Goal: Task Accomplishment & Management: Use online tool/utility

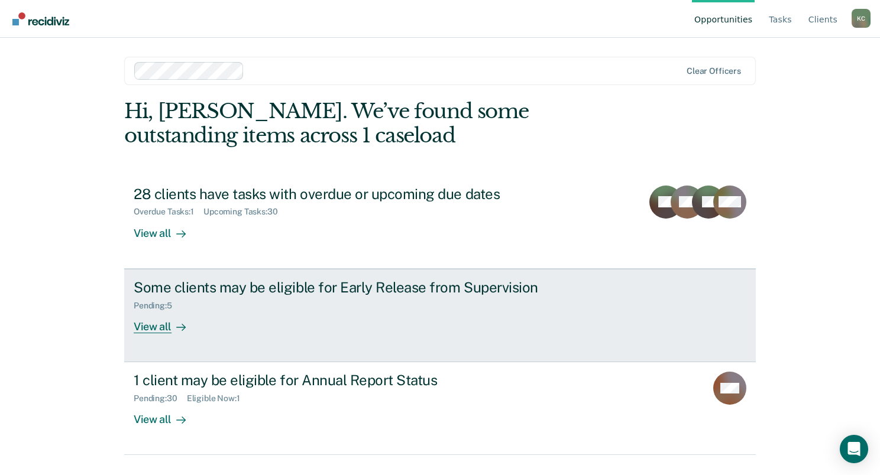
click at [160, 328] on div "View all" at bounding box center [167, 321] width 66 height 23
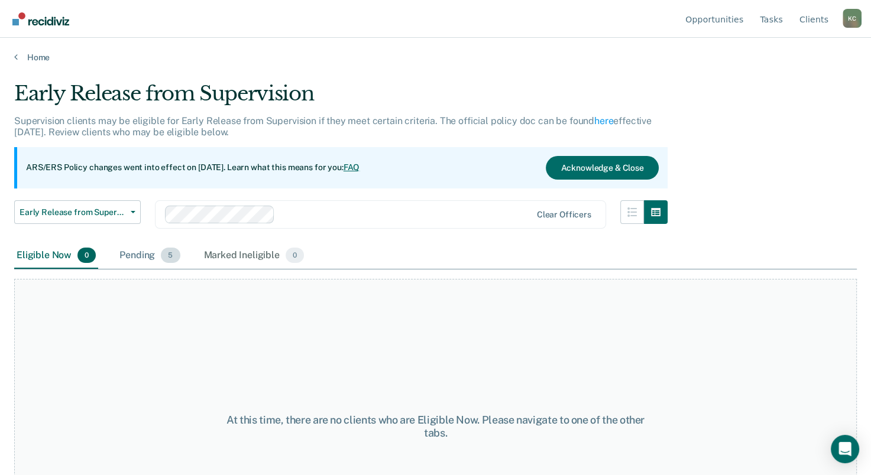
click at [134, 253] on div "Pending 5" at bounding box center [149, 256] width 65 height 26
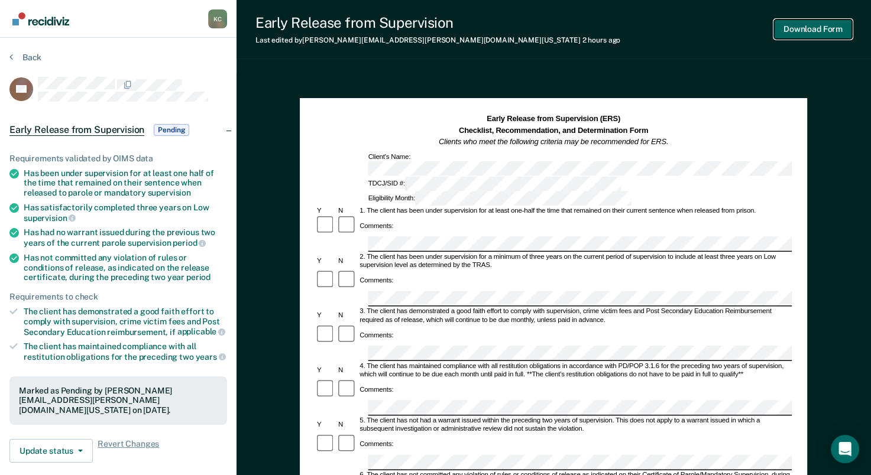
click at [792, 28] on button "Download Form" at bounding box center [813, 30] width 78 height 20
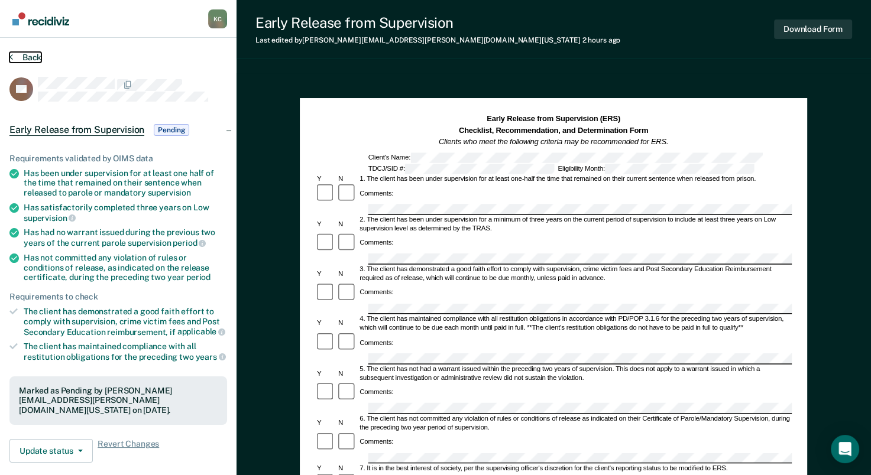
click at [16, 54] on button "Back" at bounding box center [25, 57] width 32 height 11
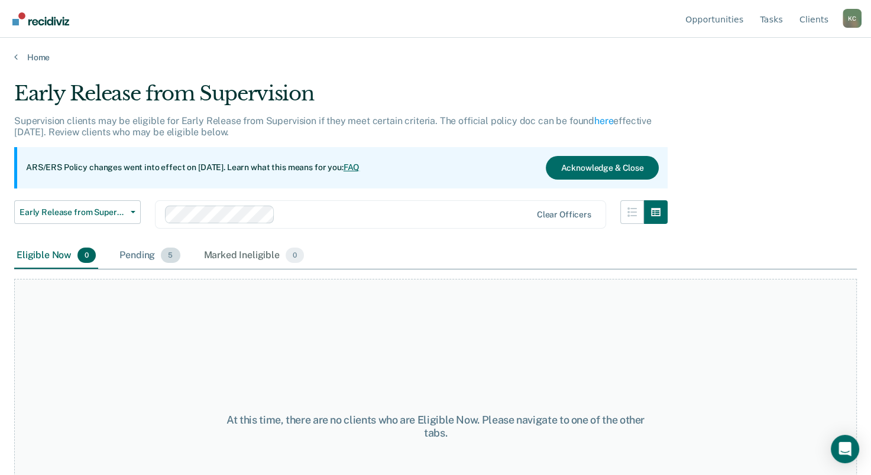
click at [128, 257] on div "Pending 5" at bounding box center [149, 256] width 65 height 26
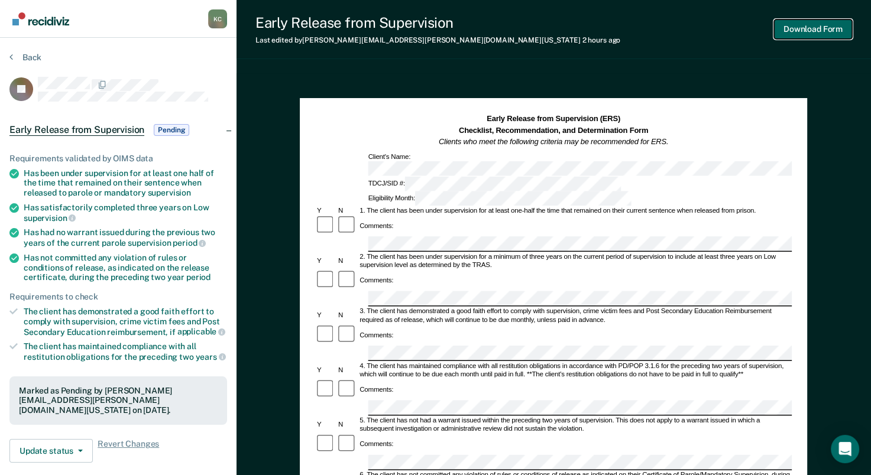
click at [805, 33] on button "Download Form" at bounding box center [813, 30] width 78 height 20
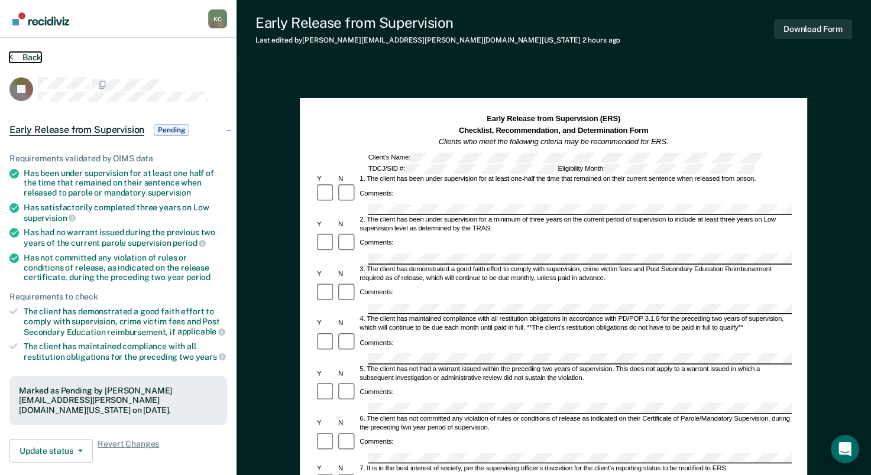
click at [13, 57] on button "Back" at bounding box center [25, 57] width 32 height 11
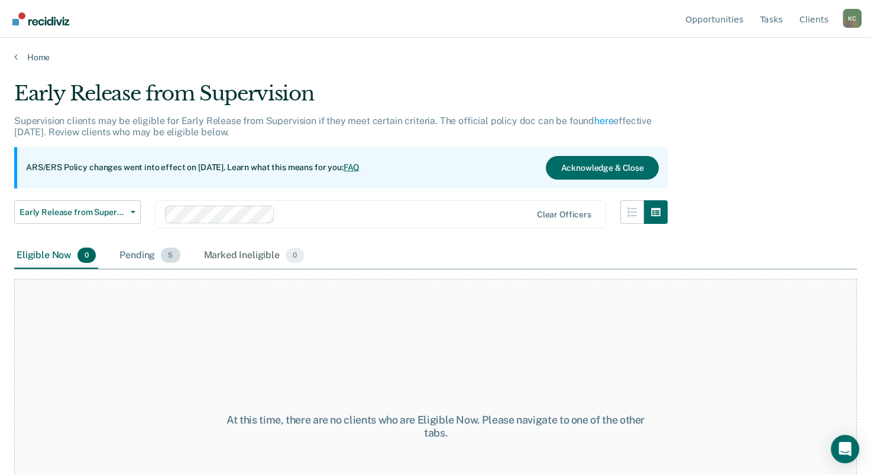
click at [148, 251] on div "Pending 5" at bounding box center [149, 256] width 65 height 26
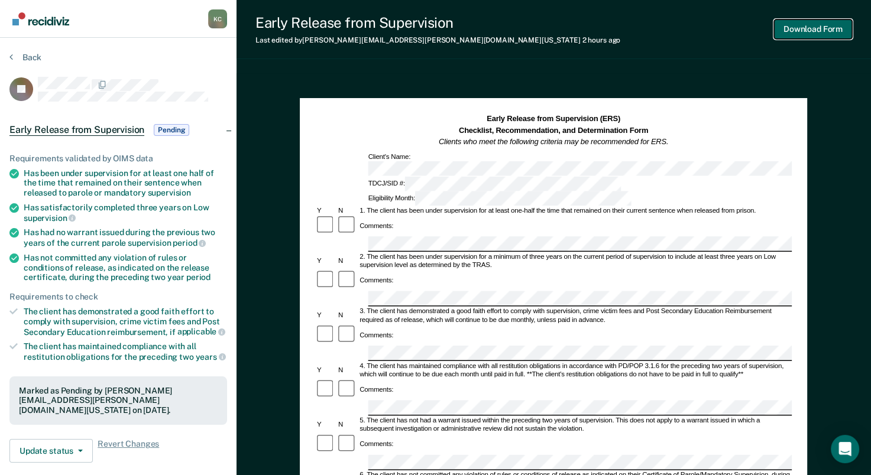
click at [809, 26] on button "Download Form" at bounding box center [813, 30] width 78 height 20
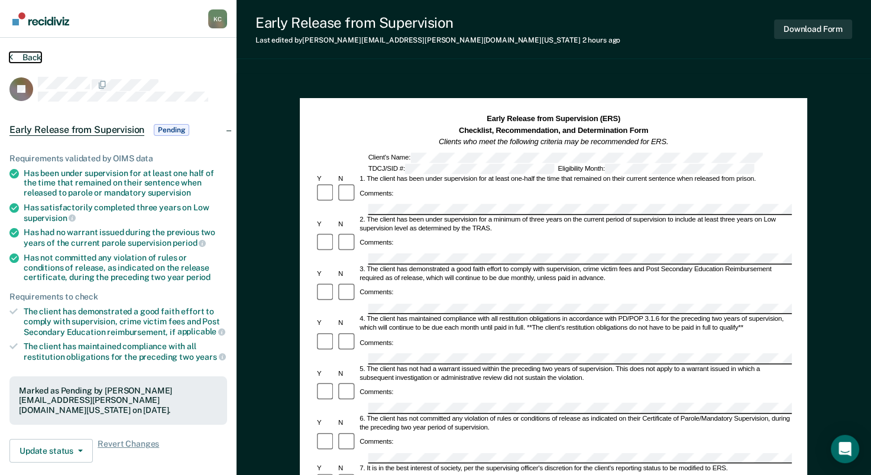
click at [15, 57] on button "Back" at bounding box center [25, 57] width 32 height 11
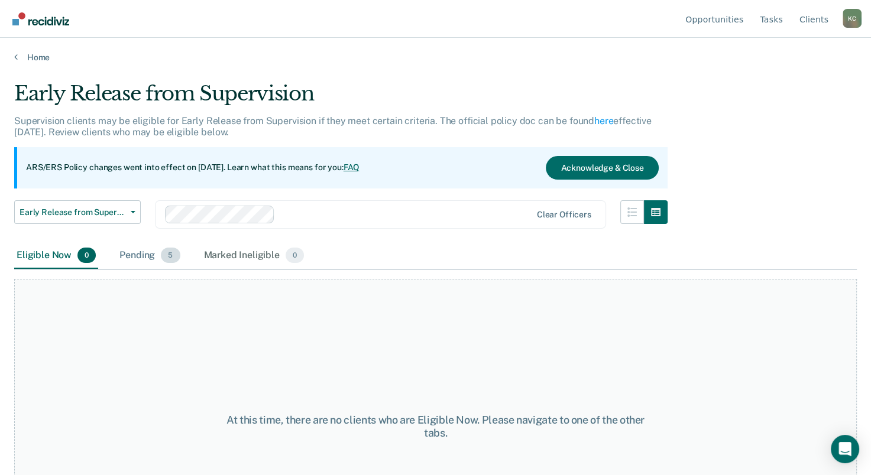
click at [148, 252] on div "Pending 5" at bounding box center [149, 256] width 65 height 26
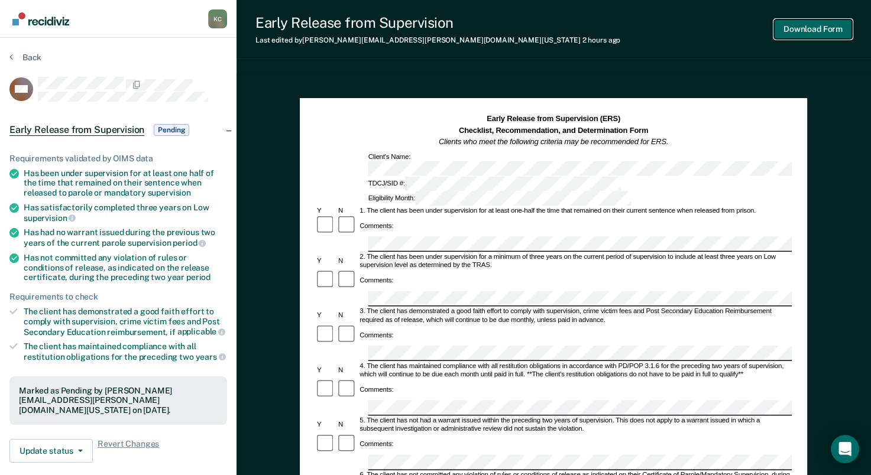
click at [796, 31] on button "Download Form" at bounding box center [813, 30] width 78 height 20
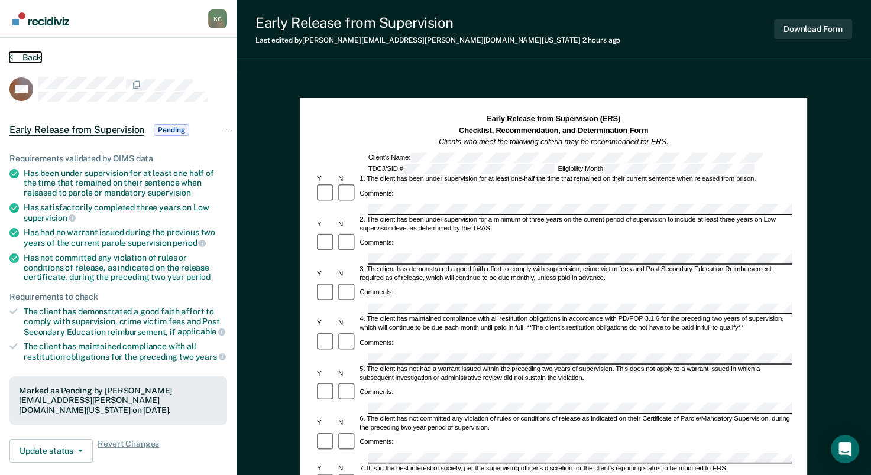
click at [20, 59] on button "Back" at bounding box center [25, 57] width 32 height 11
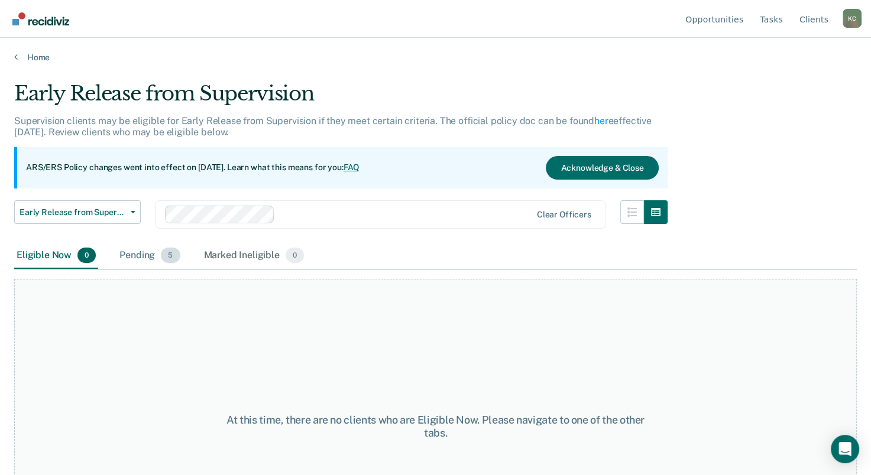
click at [158, 255] on div "Pending 5" at bounding box center [149, 256] width 65 height 26
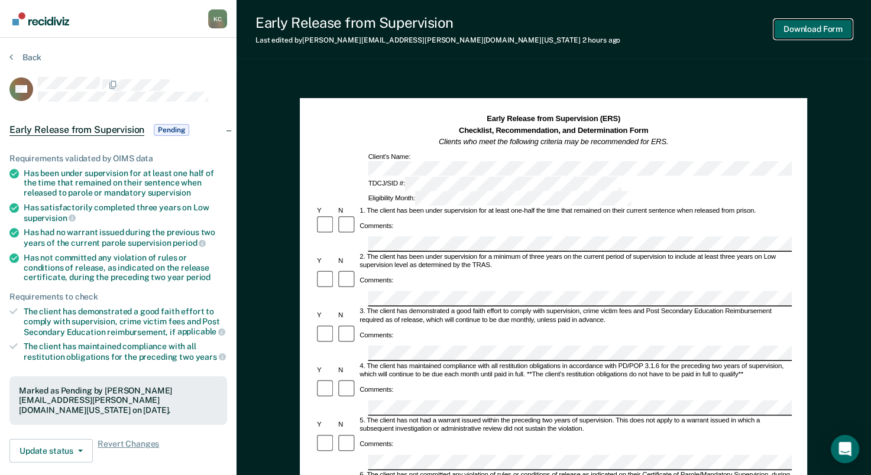
click at [824, 29] on button "Download Form" at bounding box center [813, 30] width 78 height 20
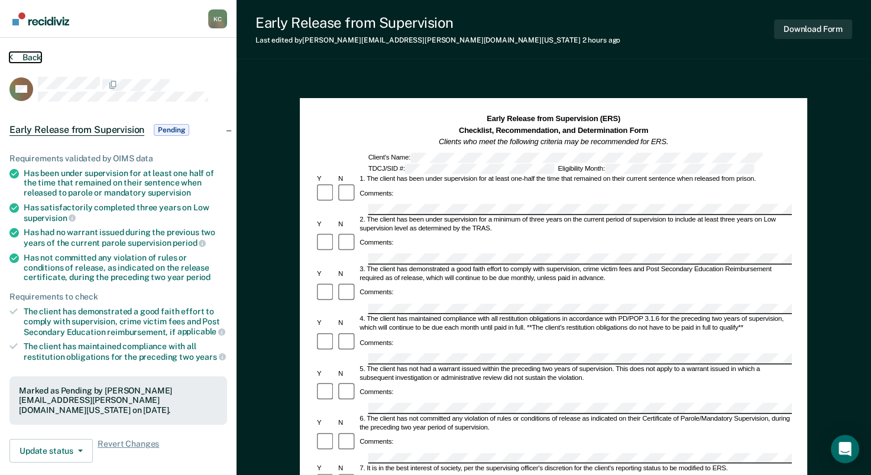
click at [18, 59] on button "Back" at bounding box center [25, 57] width 32 height 11
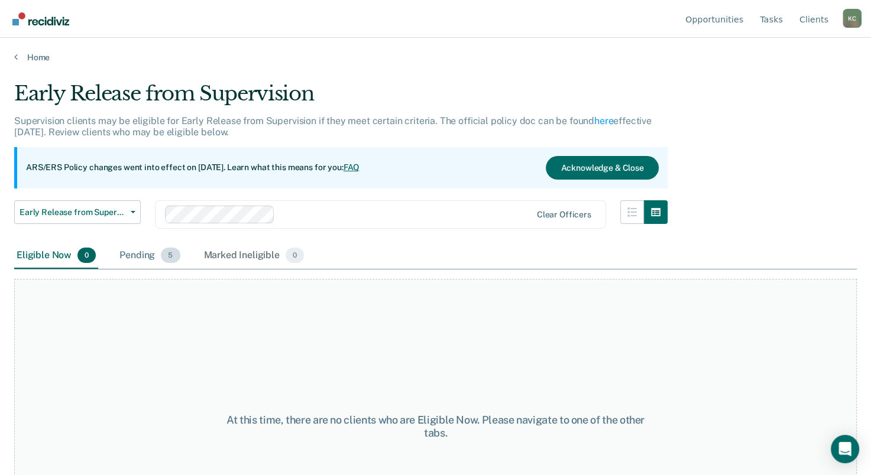
click at [132, 253] on div "Pending 5" at bounding box center [149, 256] width 65 height 26
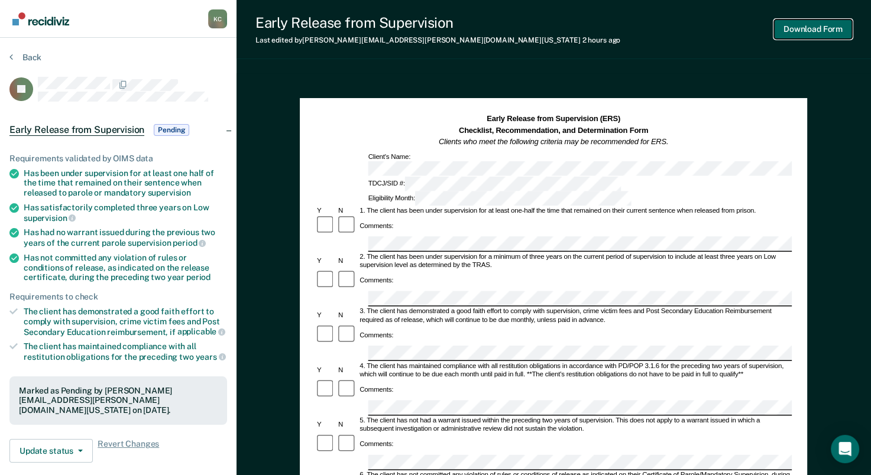
click at [821, 31] on button "Download Form" at bounding box center [813, 30] width 78 height 20
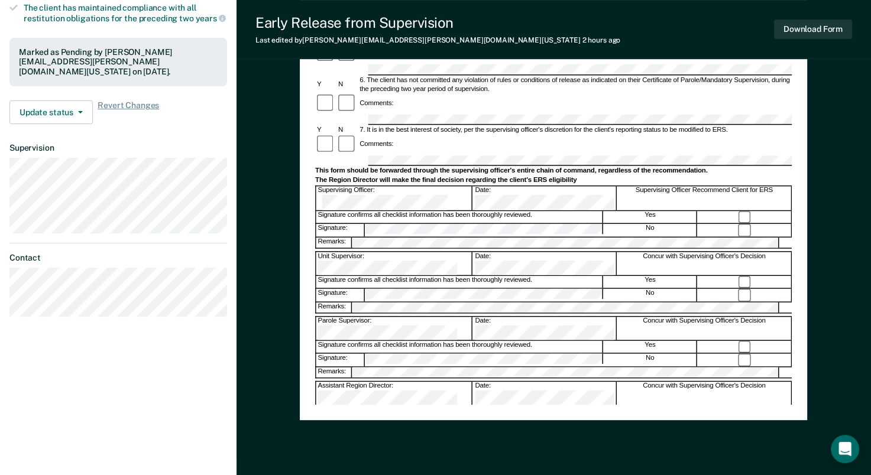
scroll to position [355, 0]
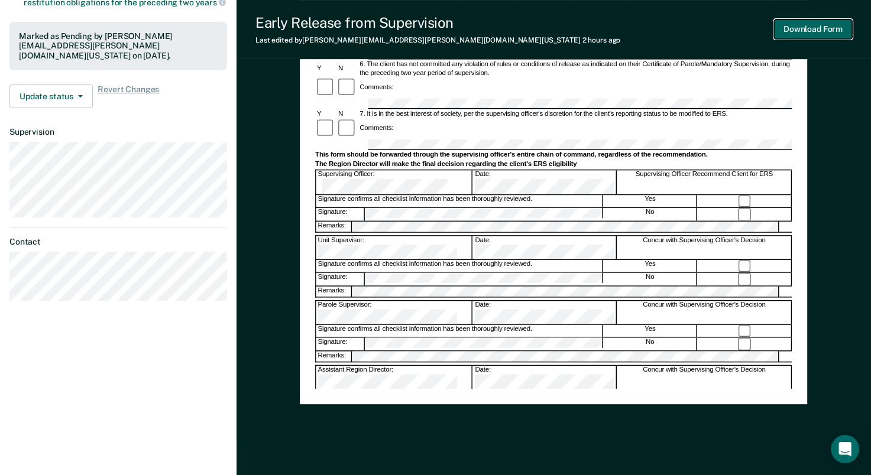
click at [818, 30] on button "Download Form" at bounding box center [813, 30] width 78 height 20
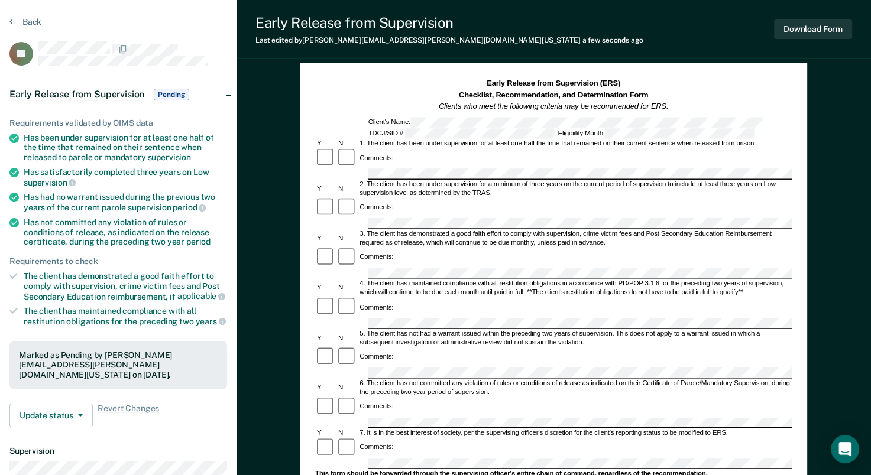
scroll to position [0, 0]
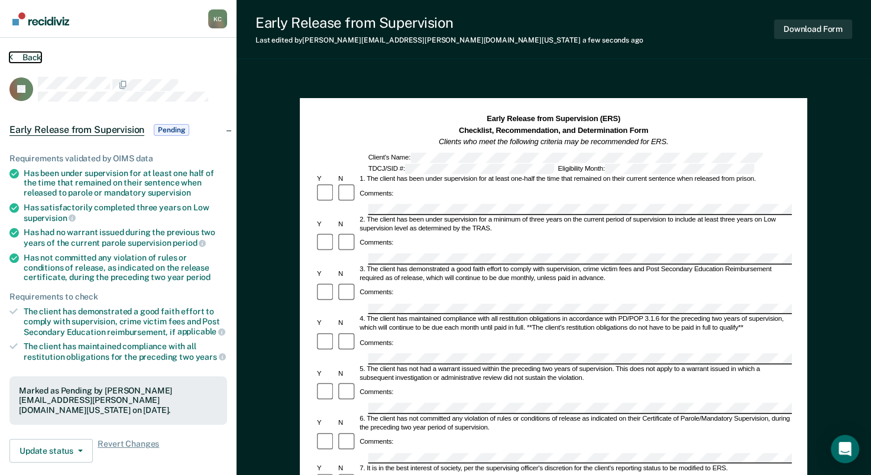
click at [10, 61] on button "Back" at bounding box center [25, 57] width 32 height 11
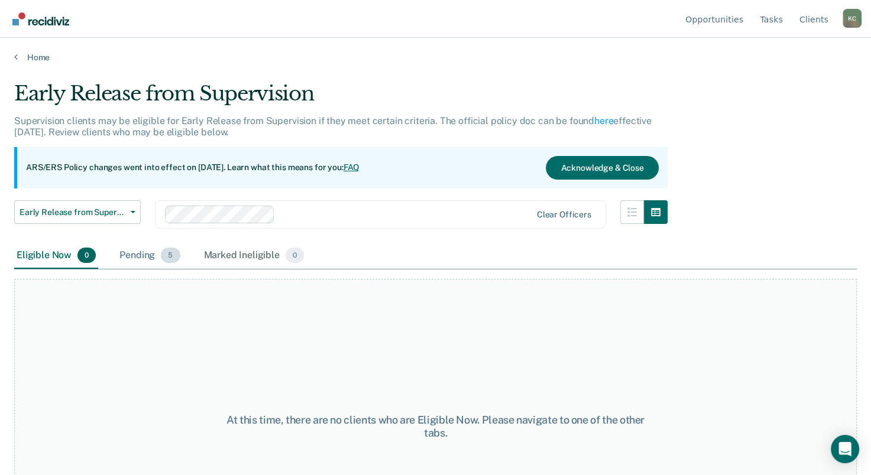
click at [131, 250] on div "Pending 5" at bounding box center [149, 256] width 65 height 26
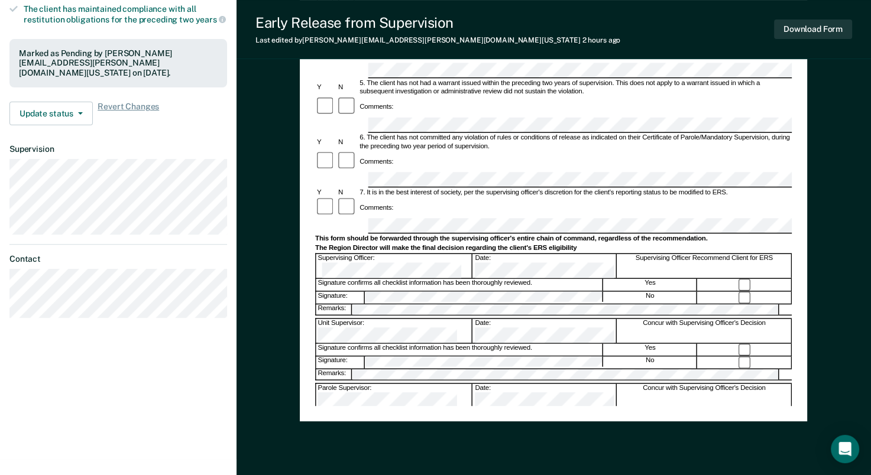
scroll to position [317, 0]
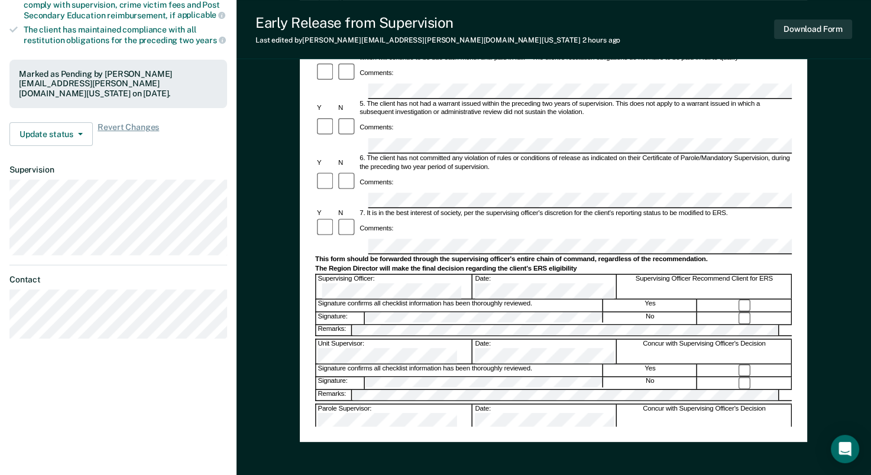
click at [357, 312] on div "Signature: No" at bounding box center [553, 318] width 477 height 13
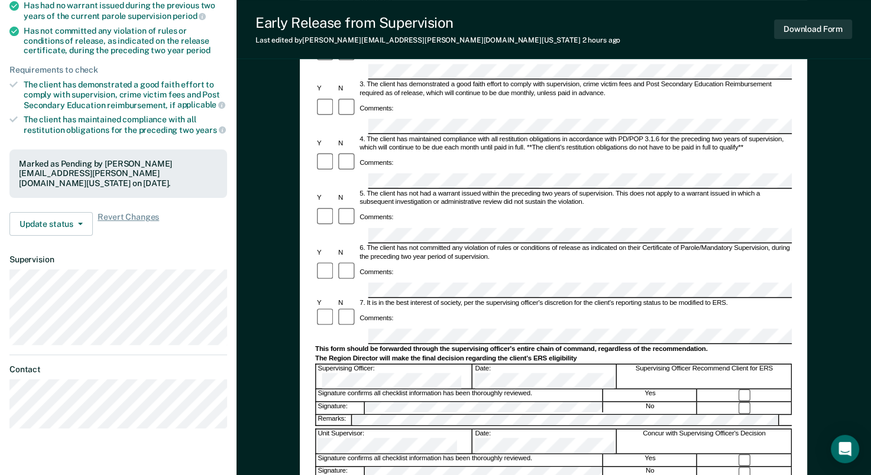
scroll to position [140, 0]
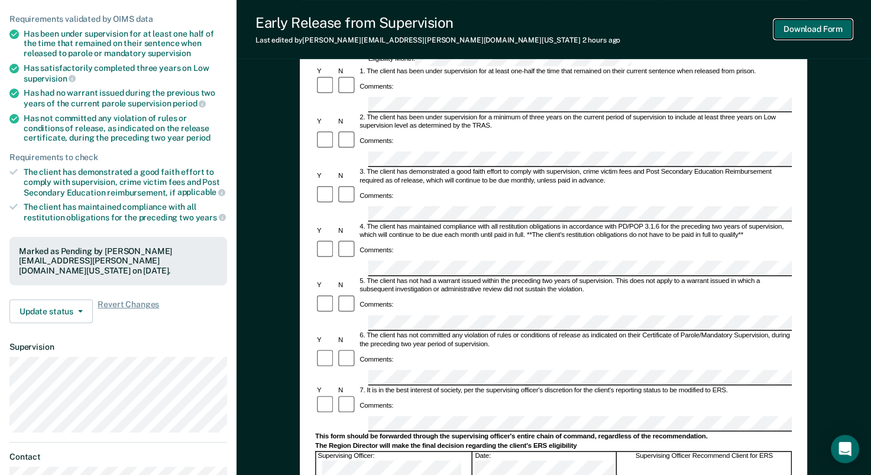
click at [820, 33] on button "Download Form" at bounding box center [813, 30] width 78 height 20
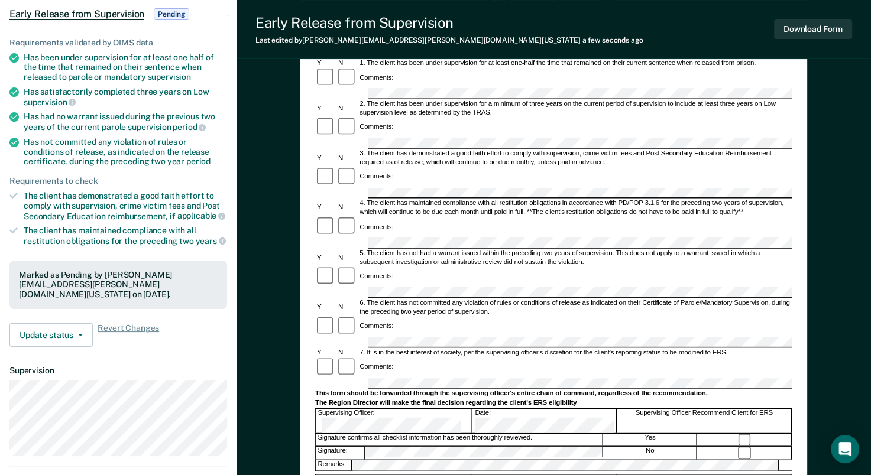
scroll to position [0, 0]
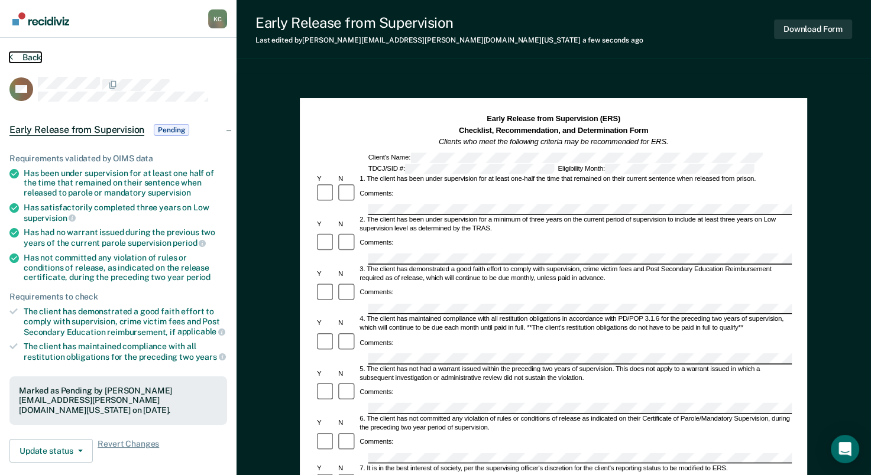
click at [12, 56] on button "Back" at bounding box center [25, 57] width 32 height 11
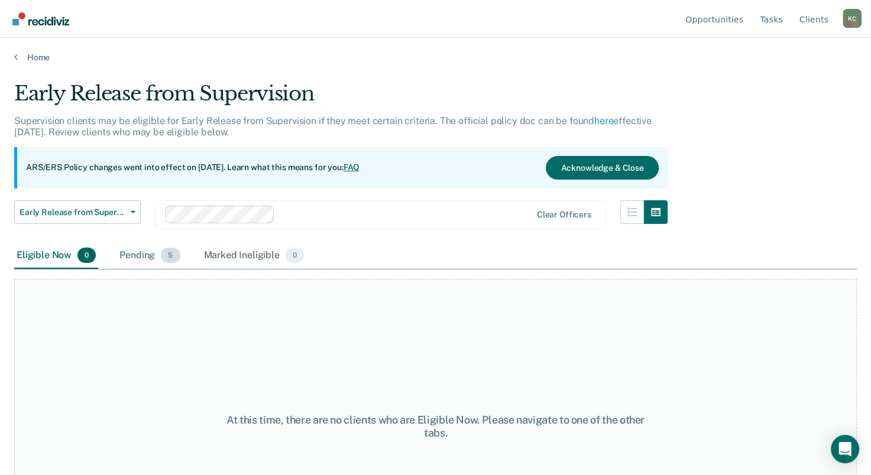
click at [147, 254] on div "Pending 5" at bounding box center [149, 256] width 65 height 26
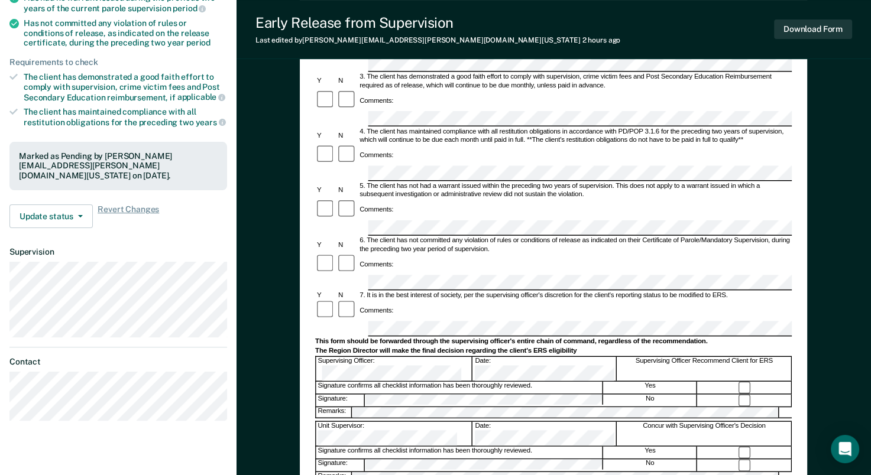
scroll to position [355, 0]
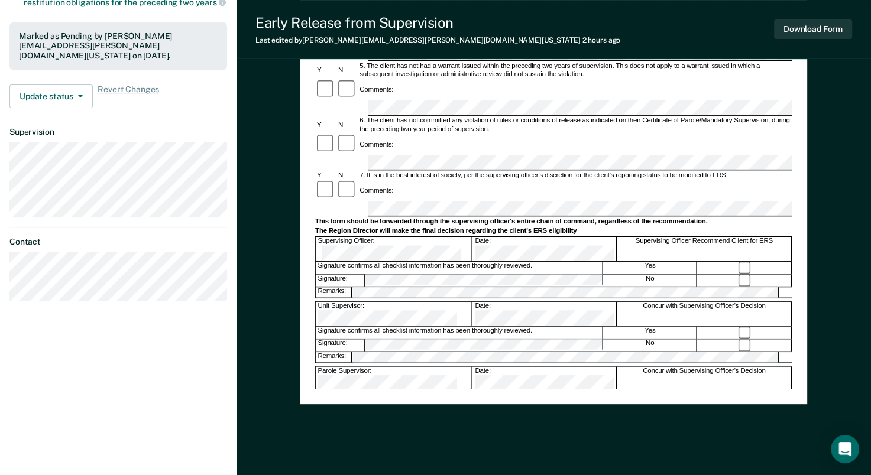
click at [286, 141] on div "Early Release from Supervision (ERS) Checklist, Recommendation, and Determinati…" at bounding box center [553, 108] width 634 height 778
click at [829, 28] on button "Download Form" at bounding box center [813, 30] width 78 height 20
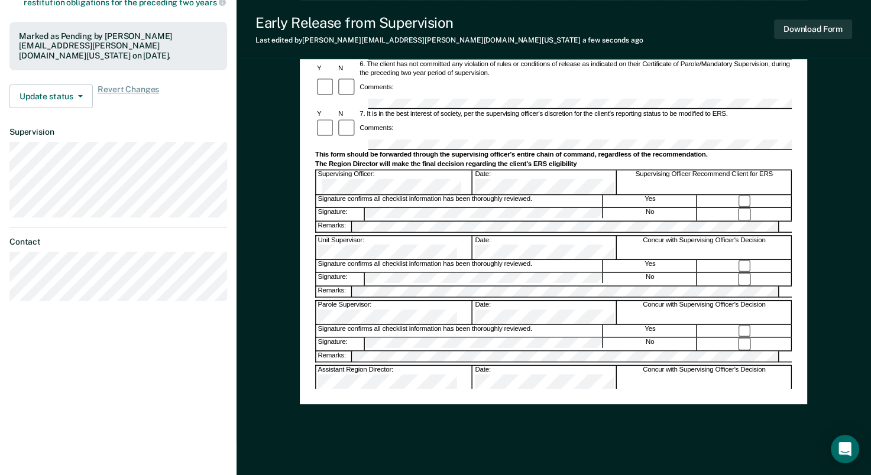
scroll to position [0, 0]
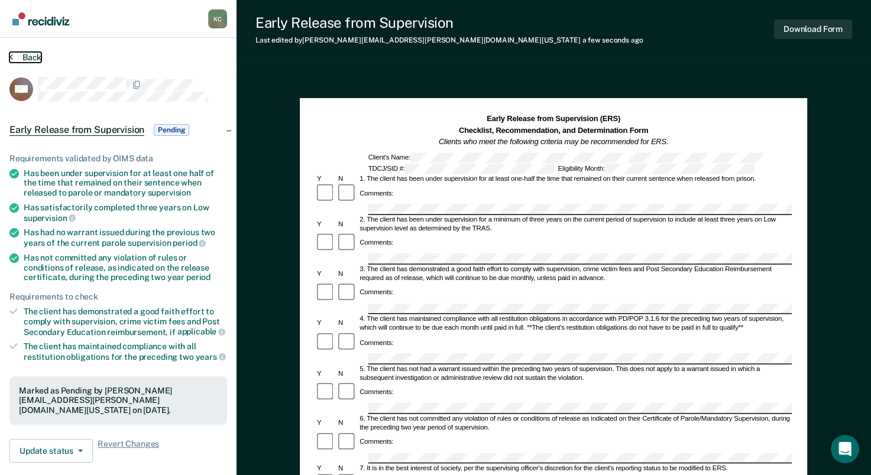
click at [11, 55] on icon at bounding box center [11, 56] width 4 height 9
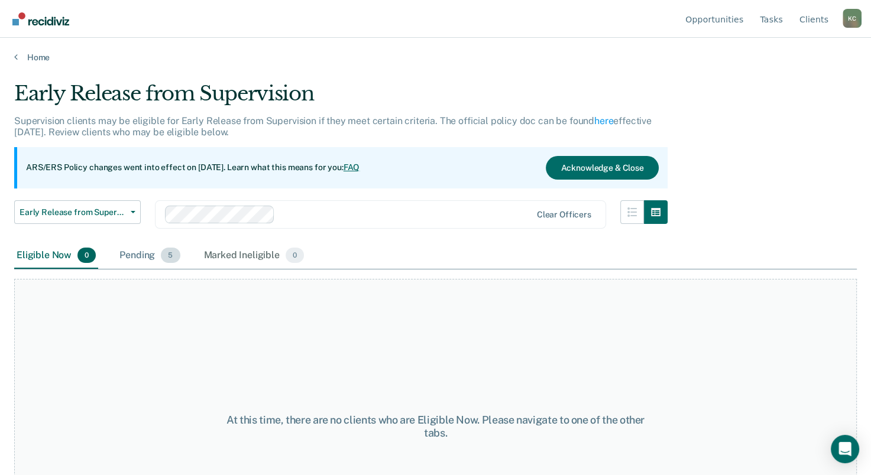
click at [150, 258] on div "Pending 5" at bounding box center [149, 256] width 65 height 26
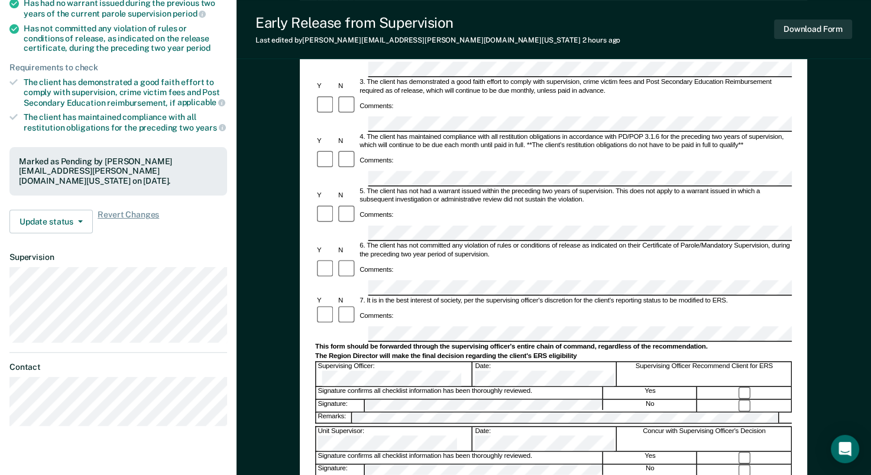
scroll to position [376, 0]
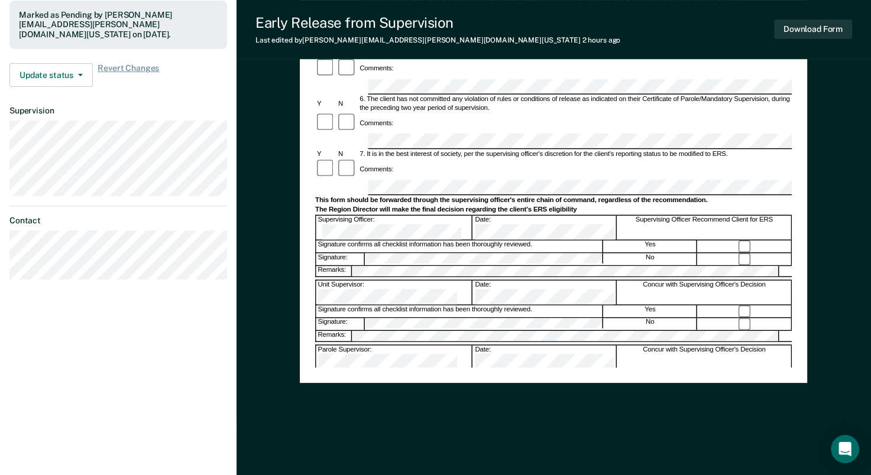
click at [354, 252] on div "Signature: No" at bounding box center [553, 258] width 477 height 13
click at [817, 28] on button "Download Form" at bounding box center [813, 30] width 78 height 20
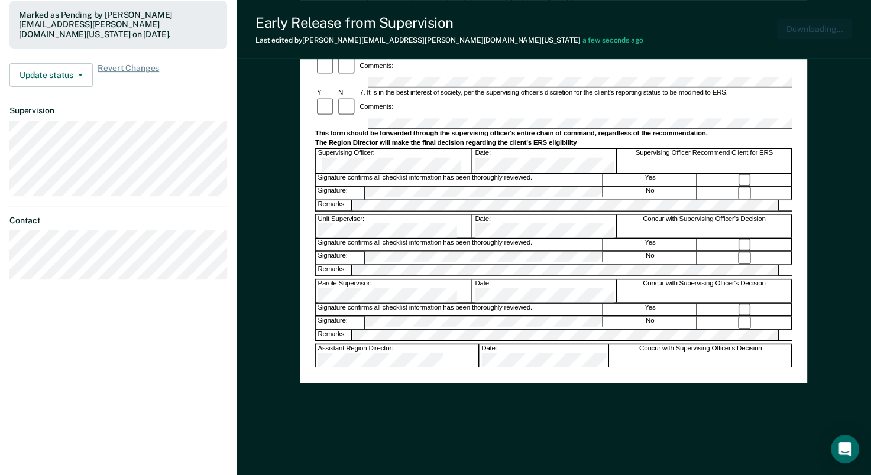
scroll to position [0, 0]
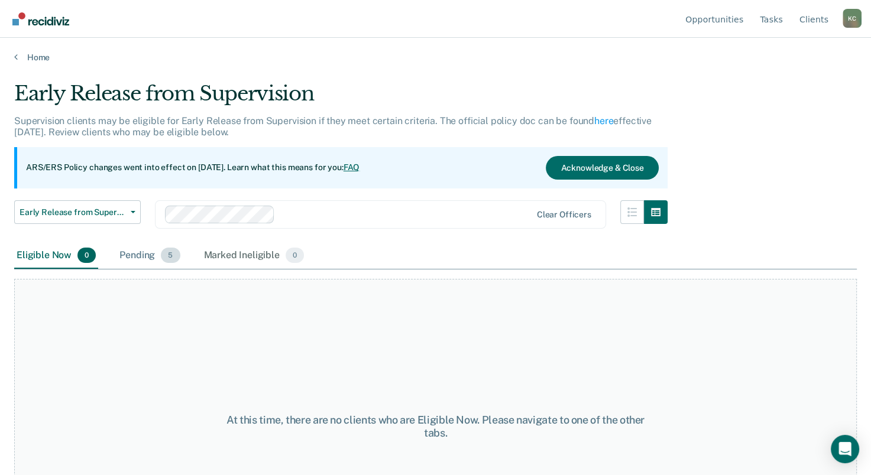
click at [141, 258] on div "Pending 5" at bounding box center [149, 256] width 65 height 26
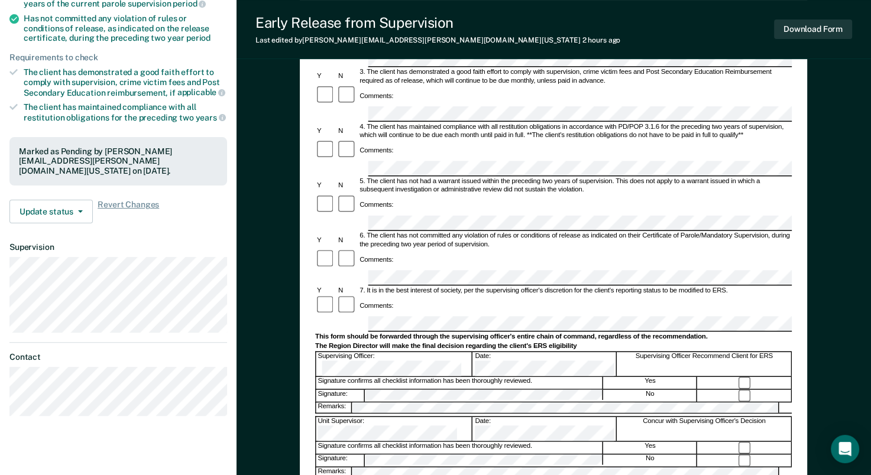
scroll to position [355, 0]
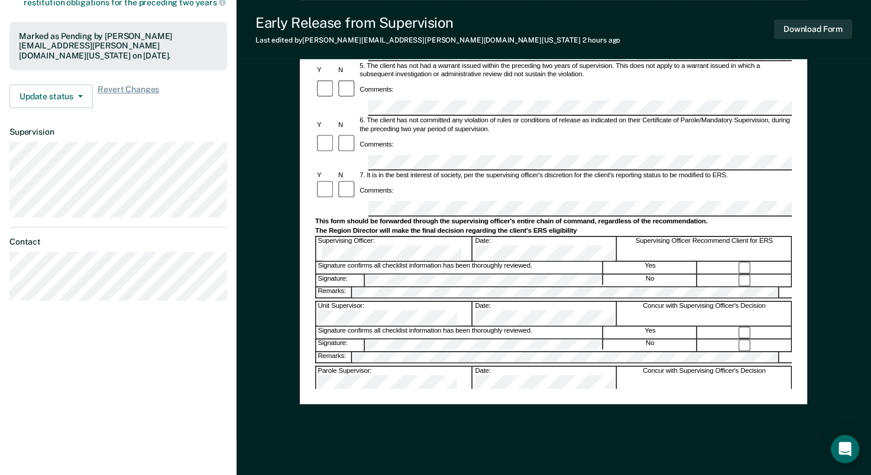
click at [296, 142] on div "Early Release from Supervision (ERS) Checklist, Recommendation, and Determinati…" at bounding box center [553, 108] width 634 height 778
click at [808, 27] on button "Download Form" at bounding box center [813, 30] width 78 height 20
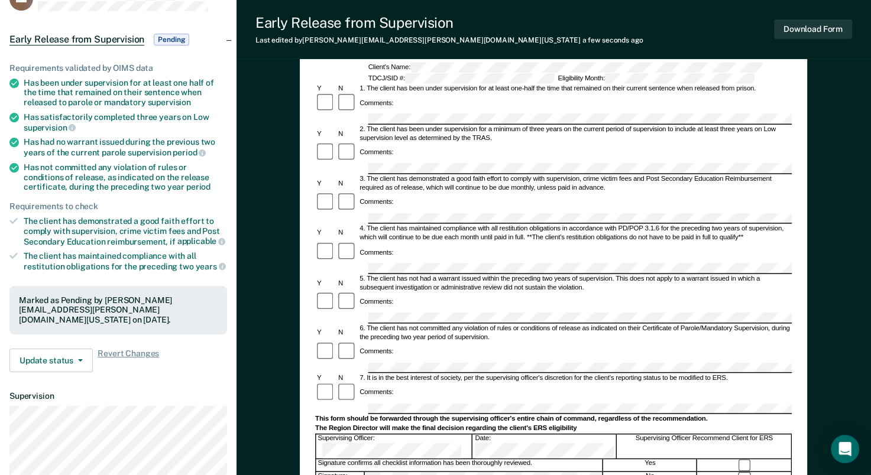
scroll to position [0, 0]
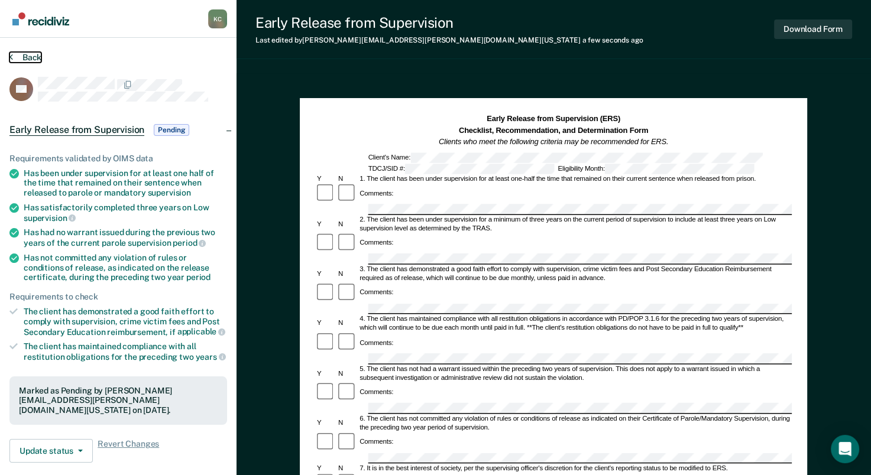
click at [11, 57] on icon at bounding box center [11, 56] width 4 height 9
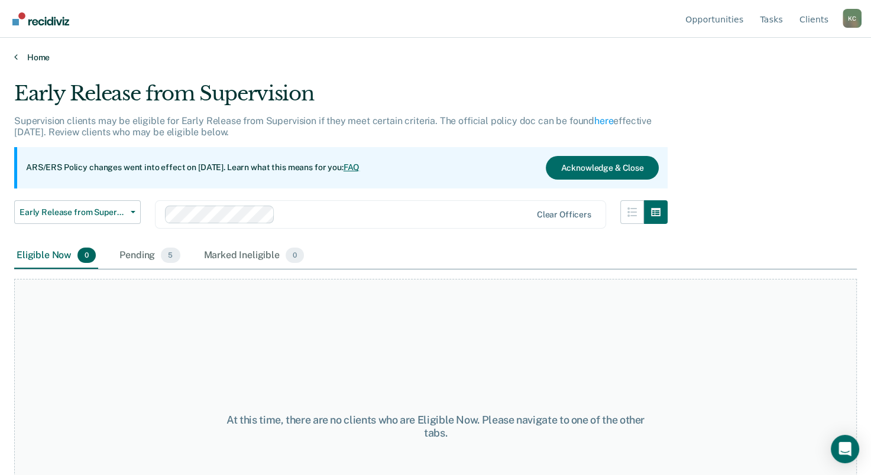
click at [34, 58] on link "Home" at bounding box center [435, 57] width 842 height 11
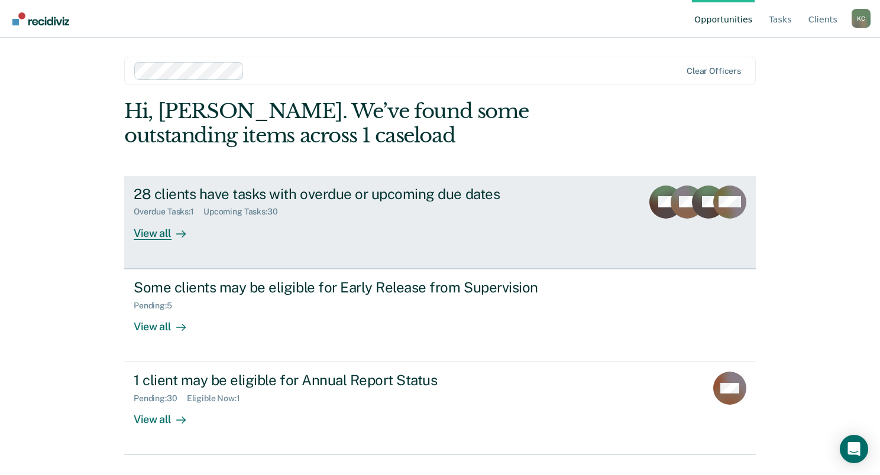
click at [355, 237] on div "28 clients have tasks with overdue or upcoming due dates Overdue Tasks : 1 Upco…" at bounding box center [355, 213] width 443 height 54
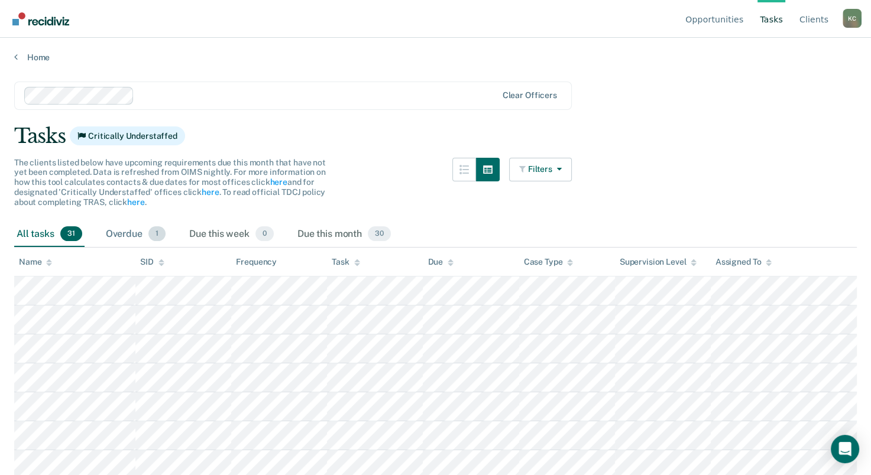
click at [135, 234] on div "Overdue 1" at bounding box center [135, 235] width 64 height 26
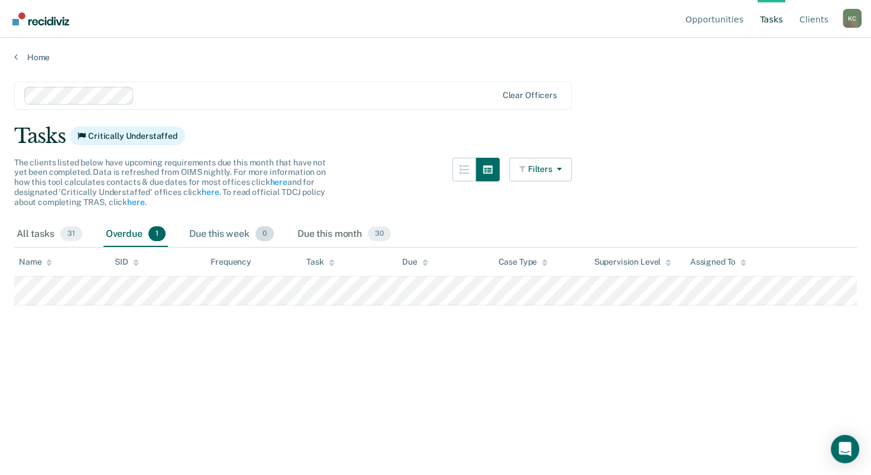
click at [221, 232] on div "Due this week 0" at bounding box center [231, 235] width 89 height 26
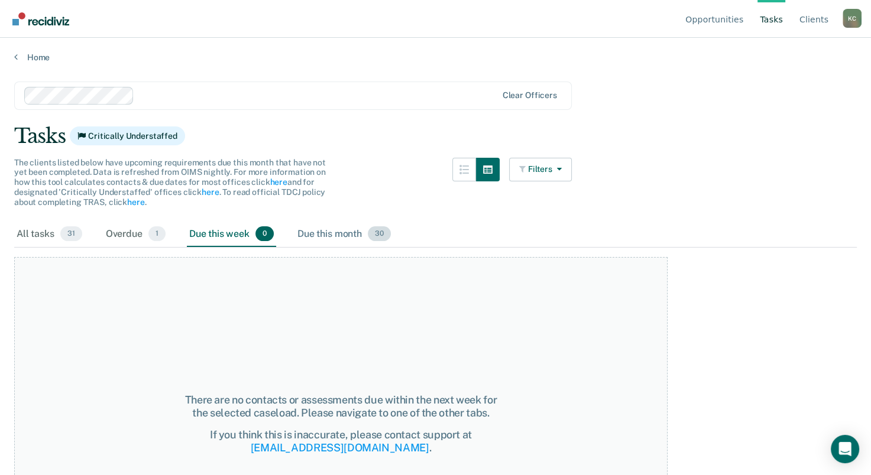
click at [323, 229] on div "Due this month 30" at bounding box center [344, 235] width 98 height 26
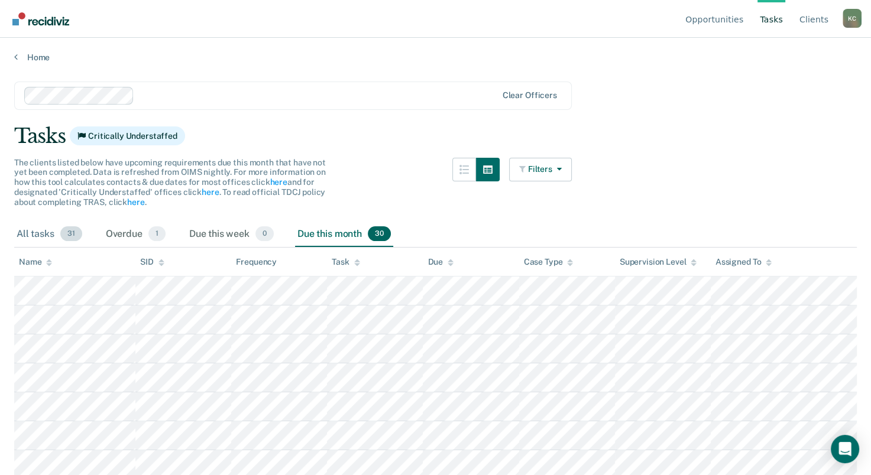
click at [31, 231] on div "All tasks 31" at bounding box center [49, 235] width 70 height 26
click at [23, 54] on link "Home" at bounding box center [435, 57] width 842 height 11
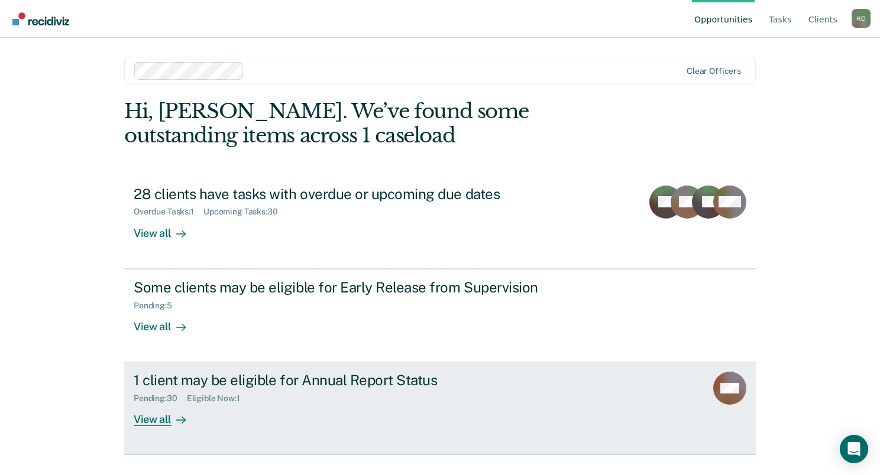
click at [219, 390] on div "Pending : 30 Eligible Now : 1" at bounding box center [341, 396] width 415 height 15
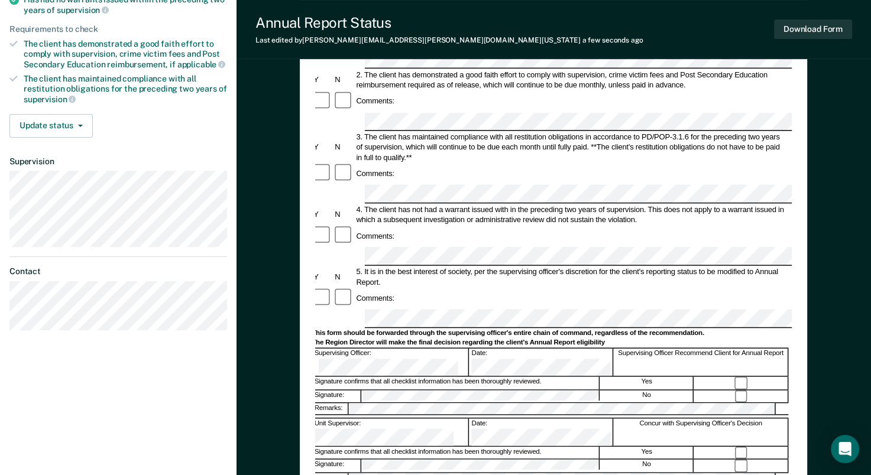
scroll to position [59, 0]
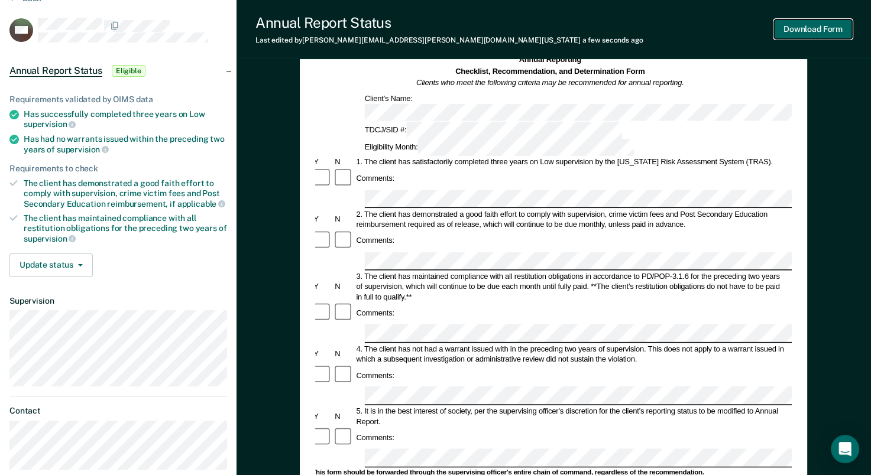
click at [795, 25] on button "Download Form" at bounding box center [813, 30] width 78 height 20
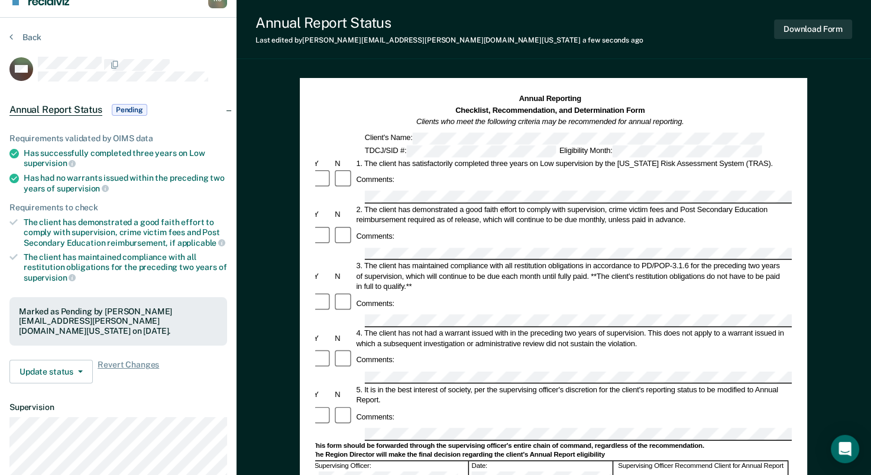
scroll to position [0, 0]
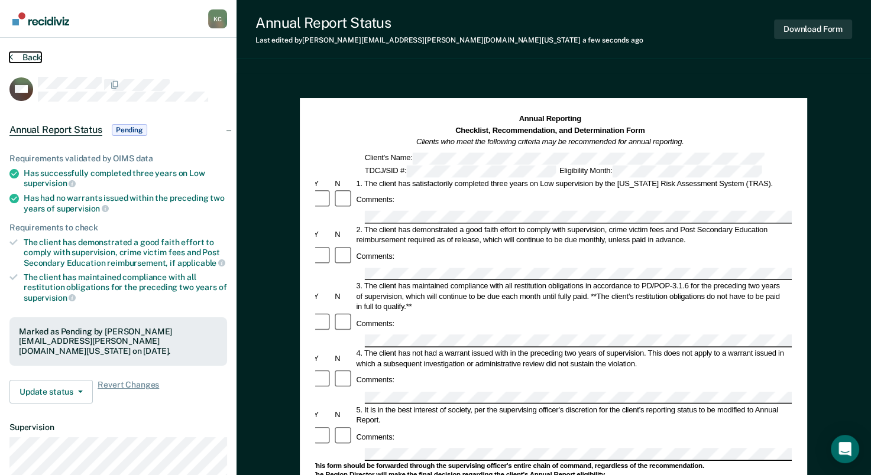
click at [14, 56] on button "Back" at bounding box center [25, 57] width 32 height 11
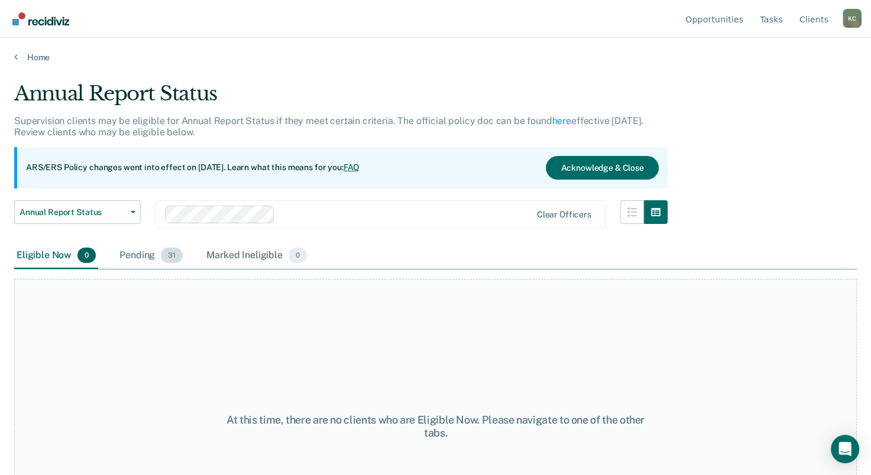
click at [135, 256] on div "Pending 31" at bounding box center [151, 256] width 68 height 26
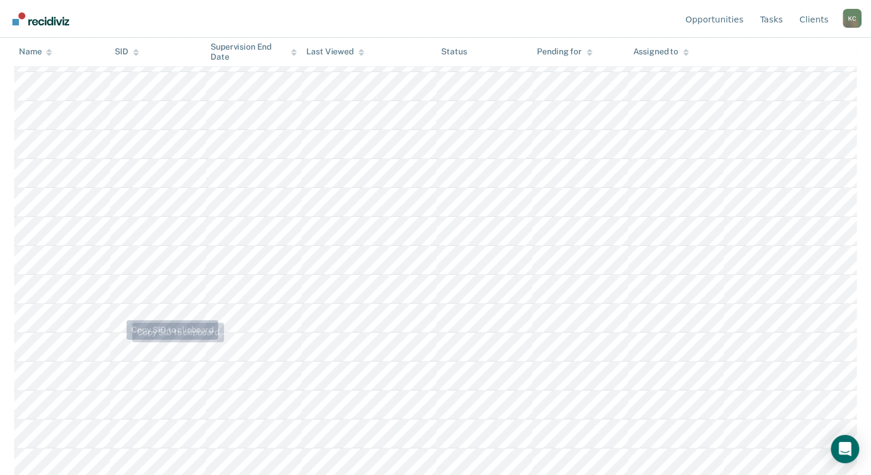
scroll to position [720, 0]
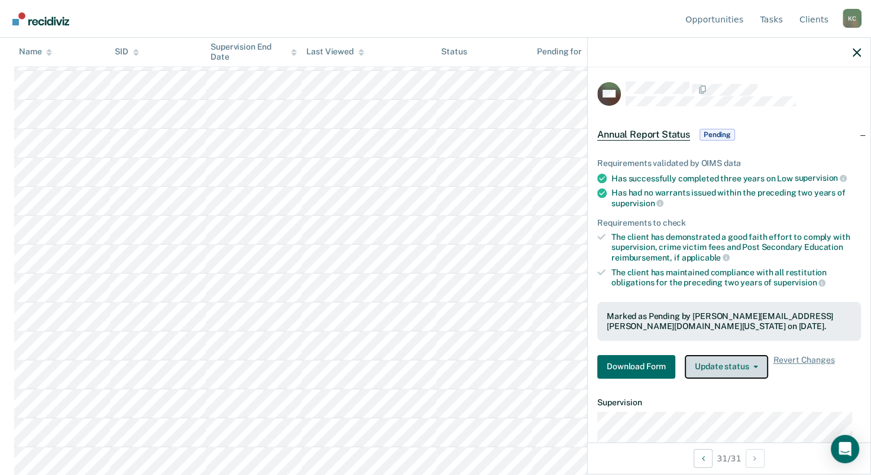
click at [747, 367] on button "Update status" at bounding box center [726, 367] width 83 height 24
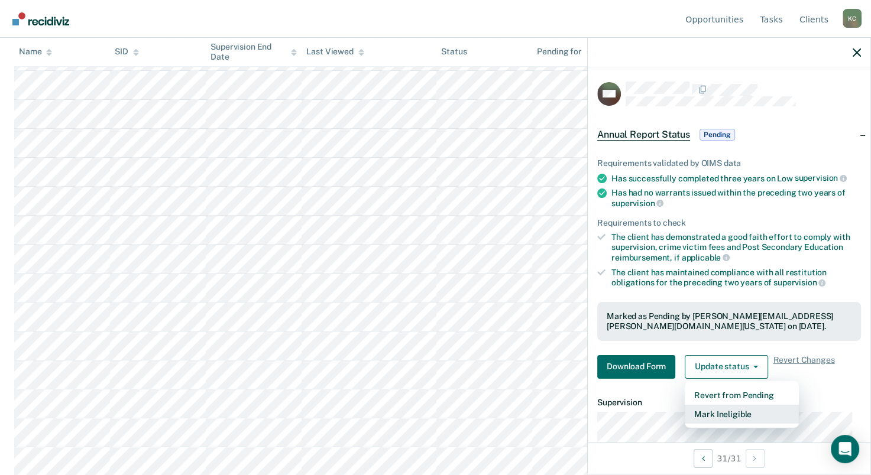
click at [719, 411] on button "Mark Ineligible" at bounding box center [742, 414] width 114 height 19
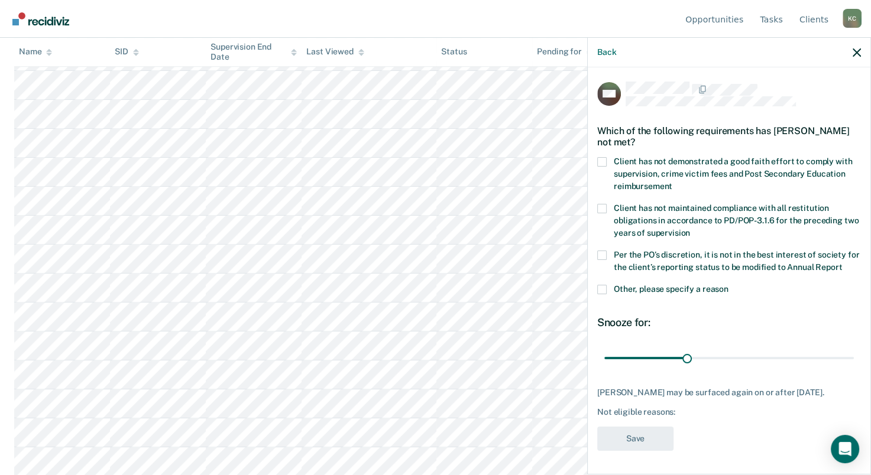
scroll to position [11, 0]
click at [603, 157] on span at bounding box center [601, 161] width 9 height 9
click at [672, 182] on input "Client has not demonstrated a good faith effort to comply with supervision, cri…" at bounding box center [672, 182] width 0 height 0
click at [644, 437] on button "Save" at bounding box center [635, 439] width 76 height 24
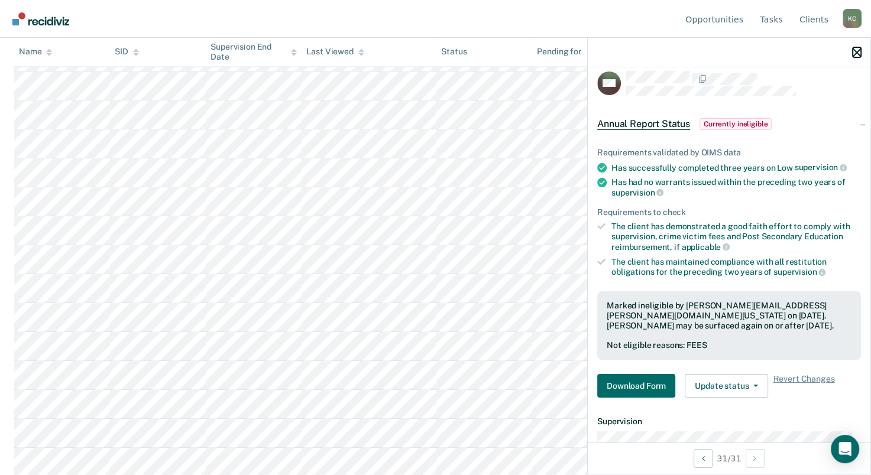
click at [858, 55] on icon "button" at bounding box center [857, 52] width 8 height 8
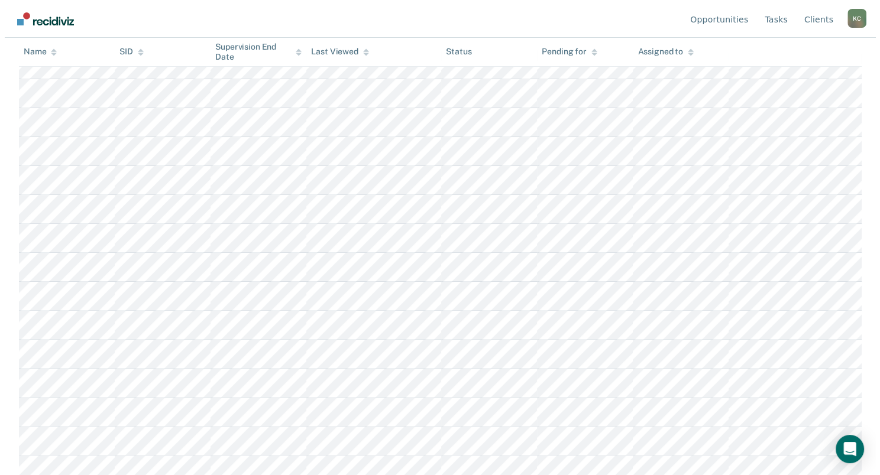
scroll to position [0, 0]
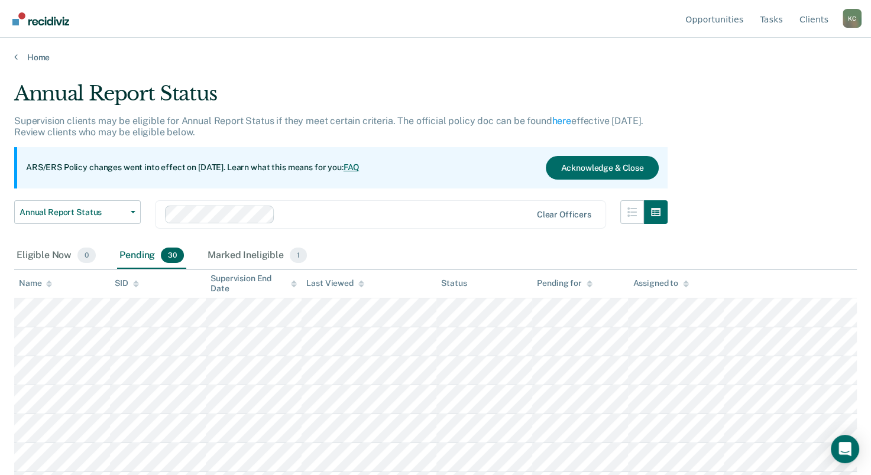
click at [40, 63] on main "Annual Report Status Supervision clients may be eligible for Annual Report Stat…" at bounding box center [435, 267] width 871 height 409
click at [15, 57] on icon at bounding box center [16, 56] width 4 height 9
